Goal: Information Seeking & Learning: Learn about a topic

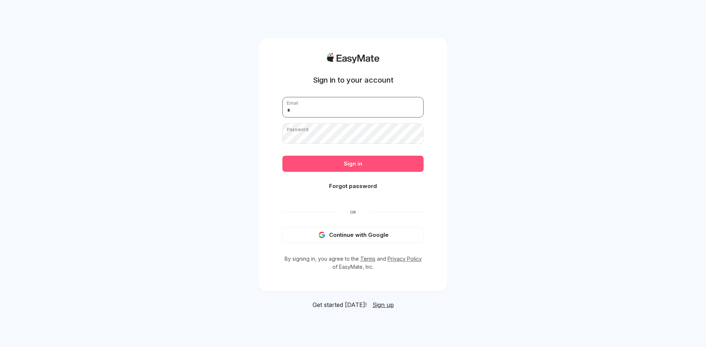
type input "**********"
click at [365, 164] on button "Sign in" at bounding box center [352, 164] width 141 height 16
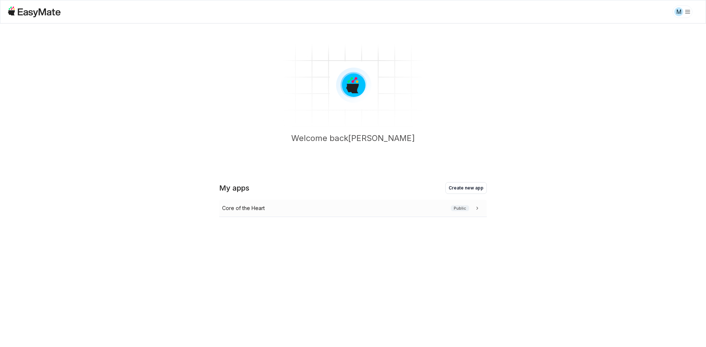
click at [357, 210] on div "Core of the Heart Public" at bounding box center [351, 208] width 259 height 8
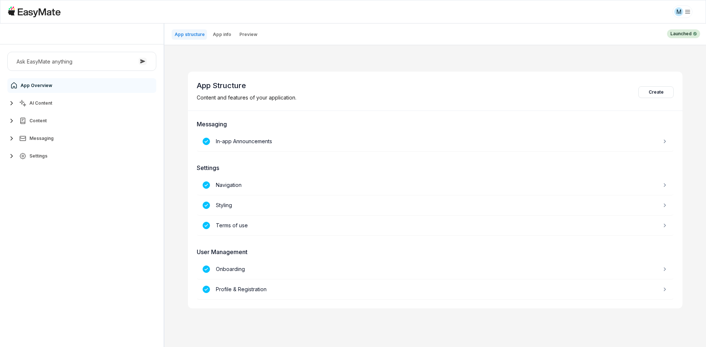
click at [62, 103] on button "AI Content" at bounding box center [81, 103] width 149 height 15
click at [58, 119] on link "Agents 3" at bounding box center [85, 121] width 137 height 15
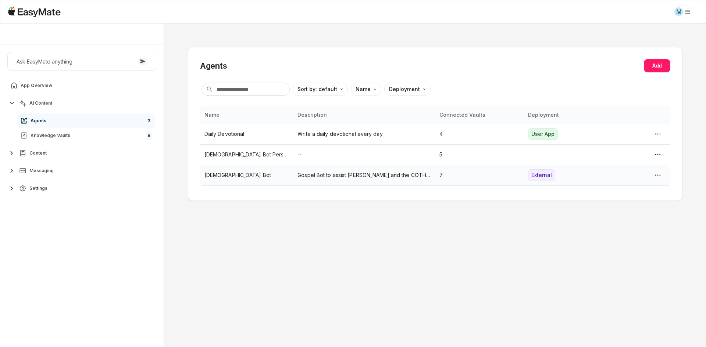
click at [213, 182] on td "[DEMOGRAPHIC_DATA] Bot" at bounding box center [246, 175] width 93 height 21
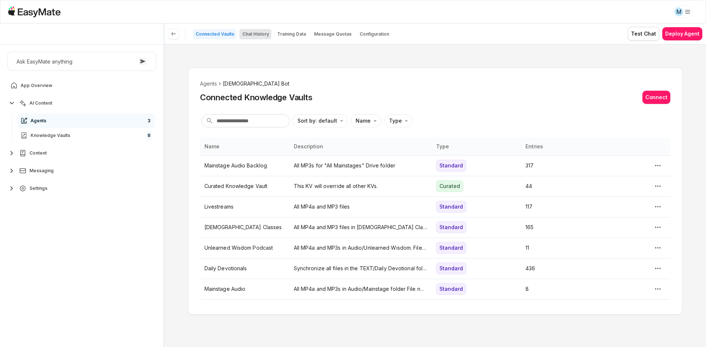
click at [257, 35] on p "Chat History" at bounding box center [255, 34] width 27 height 6
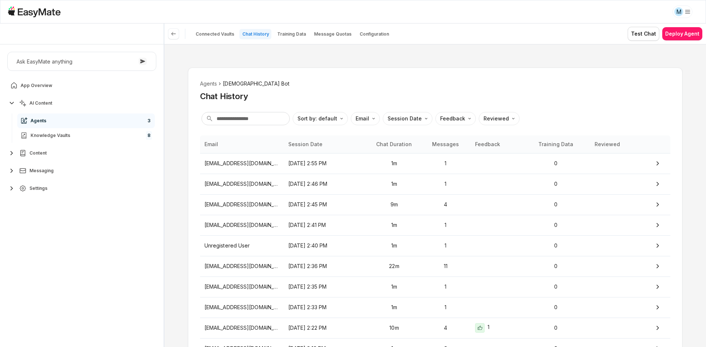
click at [288, 86] on ol "Agents Gospel Bot" at bounding box center [435, 84] width 470 height 8
click at [319, 248] on p "[DATE] 2:40 PM" at bounding box center [325, 246] width 75 height 8
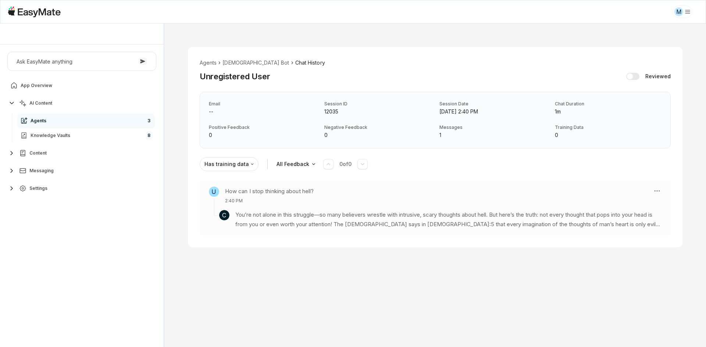
click at [308, 221] on p "You’re not alone in this struggle—so many believers wrestle with intrusive, sca…" at bounding box center [448, 219] width 426 height 19
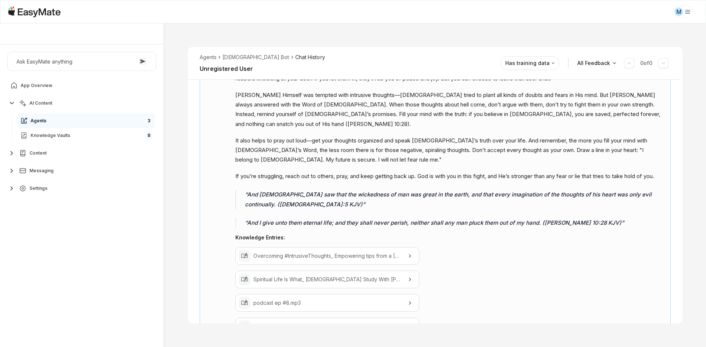
scroll to position [208, 0]
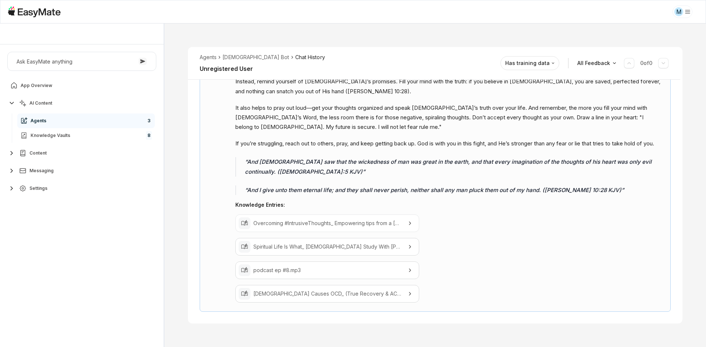
click at [311, 227] on p "Overcoming #IntrusiveThoughts_ Empowering tips from a [DEMOGRAPHIC_DATA] Perspe…" at bounding box center [327, 223] width 148 height 8
click at [318, 243] on p "Spiritual Life Is What_ [DEMOGRAPHIC_DATA] Study With [PERSON_NAME].mp4" at bounding box center [327, 247] width 148 height 8
click at [322, 269] on p "podcast ep #8.mp3" at bounding box center [327, 270] width 148 height 8
click at [318, 292] on p "[DEMOGRAPHIC_DATA] Causes OCD_ (True Recovery & ACT Therapy Through My [DEMOGRA…" at bounding box center [327, 294] width 148 height 8
click at [276, 197] on div "You’re not alone in this struggle—so many believers wrestle with intrusive, sca…" at bounding box center [448, 157] width 426 height 291
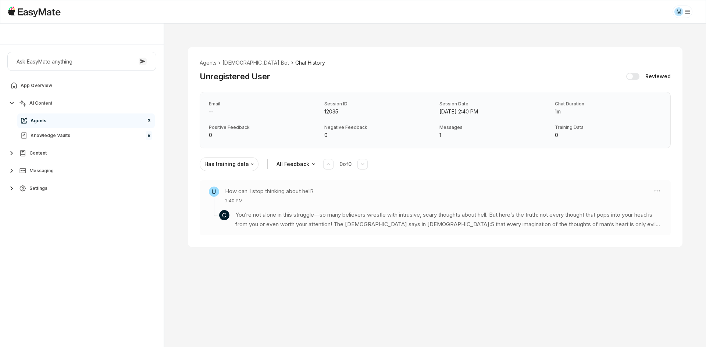
scroll to position [0, 0]
click at [185, 105] on div "Agents Gospel Bot Chat History Unregistered User Reviewed Email -- Session ID 1…" at bounding box center [434, 147] width 541 height 247
click at [112, 133] on link "Knowledge Vaults 8" at bounding box center [85, 135] width 137 height 15
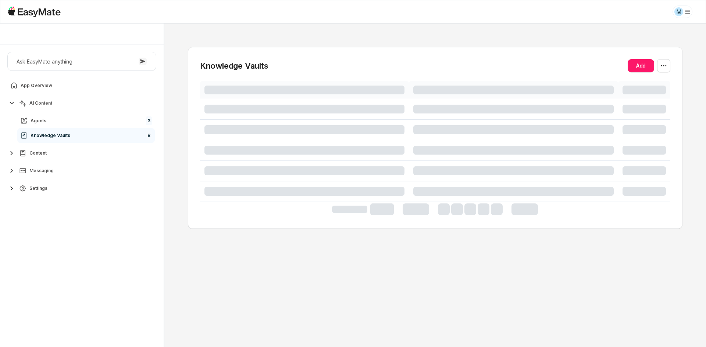
click at [139, 255] on div "Ask EasyMate anything App Overview AI Content Agents 3 Knowledge Vaults 8 Conte…" at bounding box center [82, 195] width 164 height 303
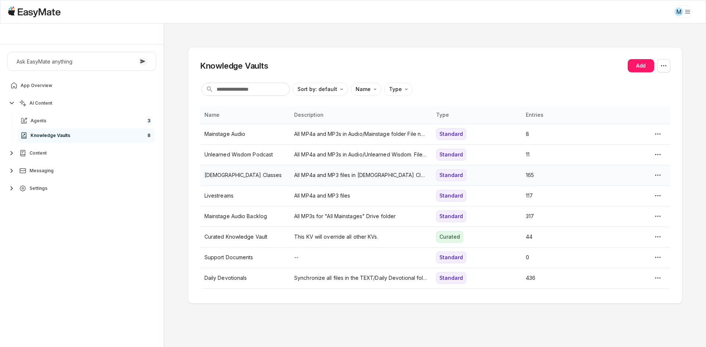
click at [223, 176] on p "[DEMOGRAPHIC_DATA] Classes" at bounding box center [244, 175] width 81 height 8
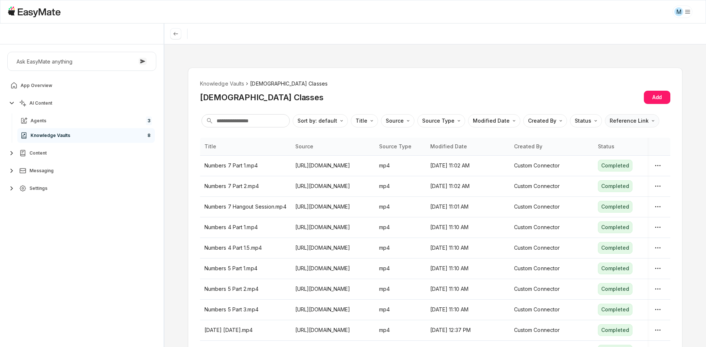
click at [615, 124] on html "M Core of the Heart Ask EasyMate anything App Overview AI Content Agents 3 Know…" at bounding box center [353, 173] width 706 height 347
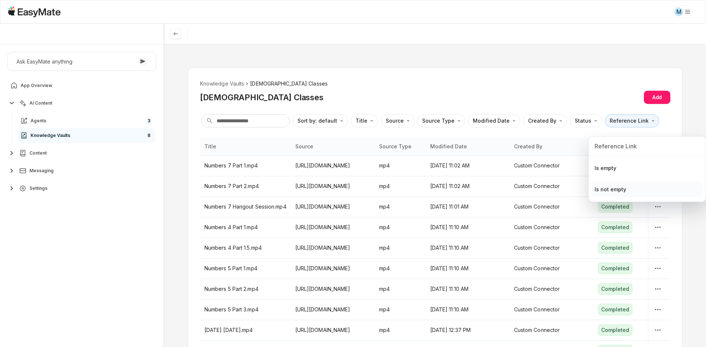
click at [609, 186] on div "Is not empty" at bounding box center [610, 190] width 32 height 8
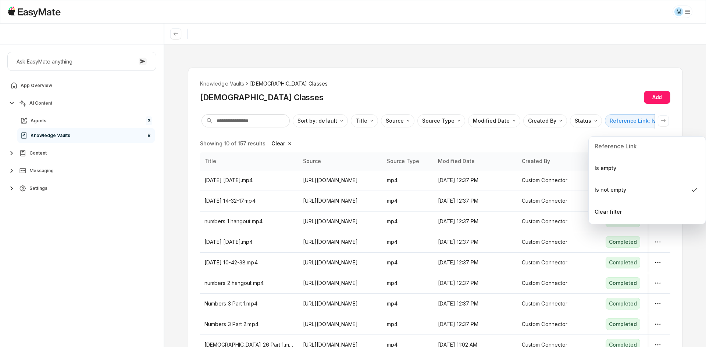
click at [515, 172] on html "M Core of the Heart Ask EasyMate anything App Overview AI Content Agents 3 Know…" at bounding box center [353, 173] width 706 height 347
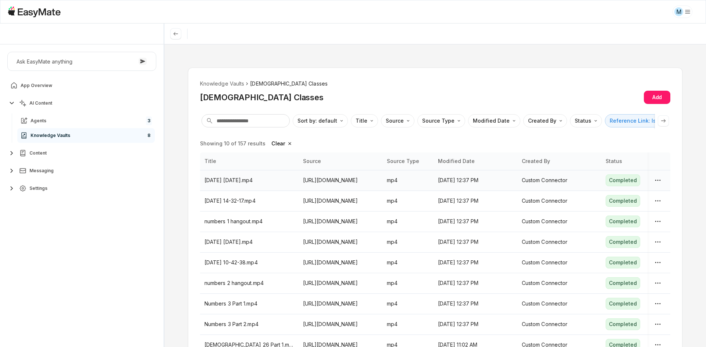
click at [522, 178] on p "Custom Connector" at bounding box center [559, 180] width 75 height 8
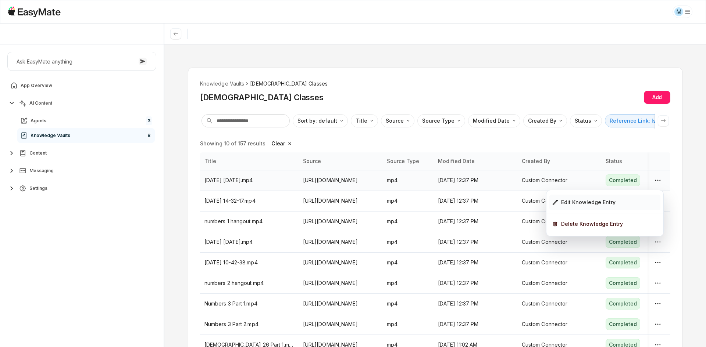
click at [557, 203] on icon at bounding box center [555, 203] width 6 height 6
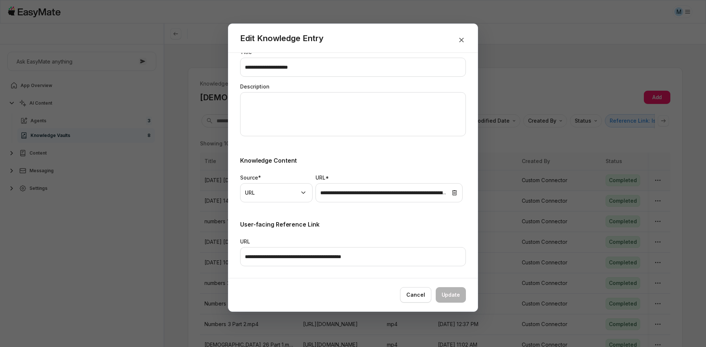
scroll to position [122, 0]
click at [498, 219] on div at bounding box center [353, 173] width 706 height 347
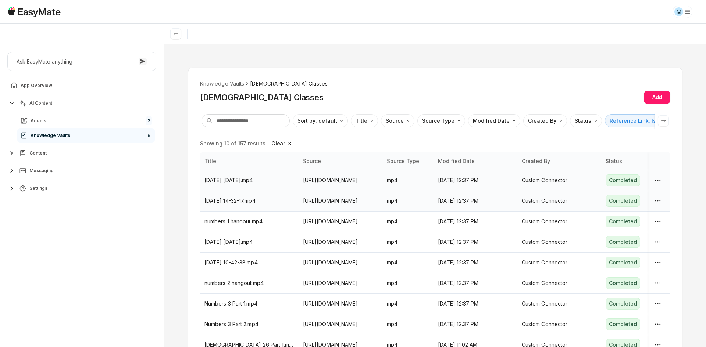
click at [522, 204] on p "Custom Connector" at bounding box center [559, 201] width 75 height 8
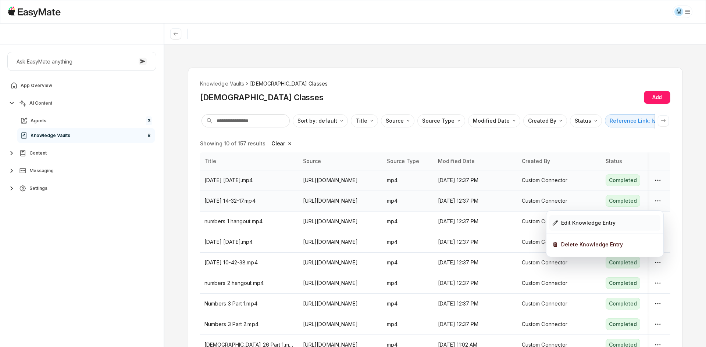
click at [552, 224] on icon at bounding box center [555, 223] width 6 height 6
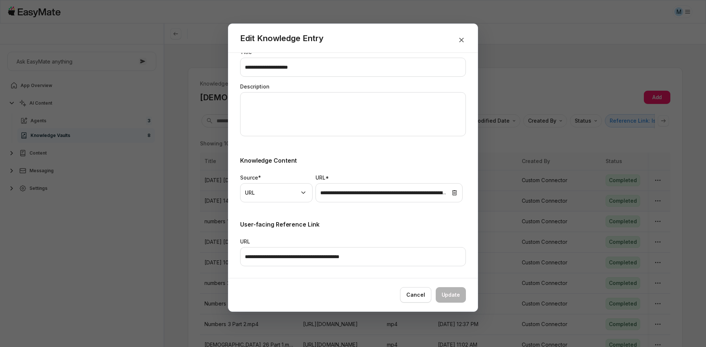
click at [504, 215] on div at bounding box center [353, 173] width 706 height 347
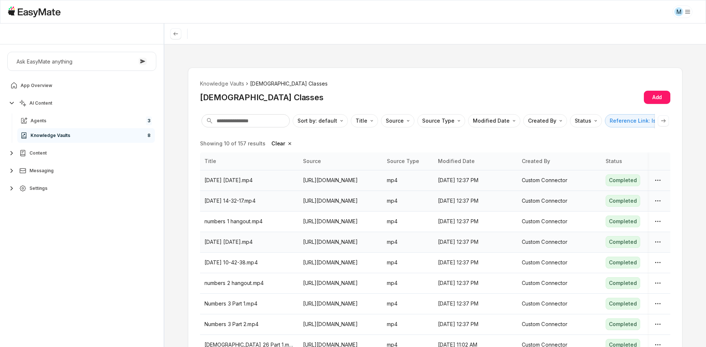
click at [467, 244] on p "[DATE] 12:37 PM" at bounding box center [475, 242] width 75 height 8
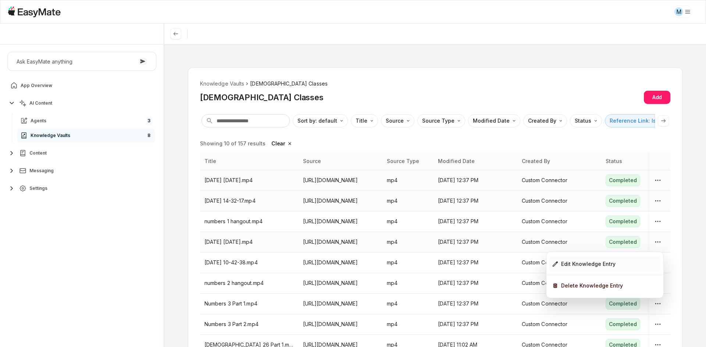
click at [563, 265] on div "Edit Knowledge Entry" at bounding box center [588, 264] width 54 height 8
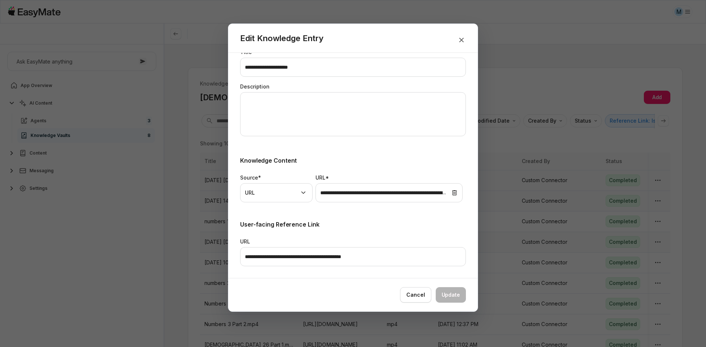
click at [497, 223] on div at bounding box center [353, 173] width 706 height 347
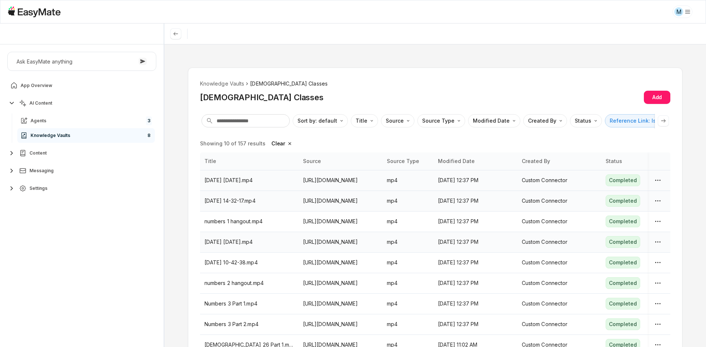
type textarea "*"
